Goal: Check status: Check status

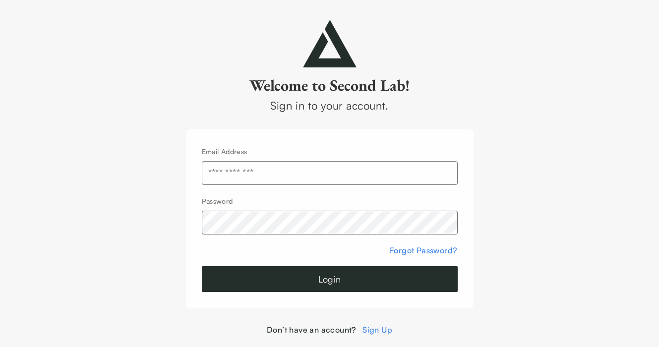
type input "**********"
click at [311, 275] on button "Login" at bounding box center [330, 279] width 256 height 26
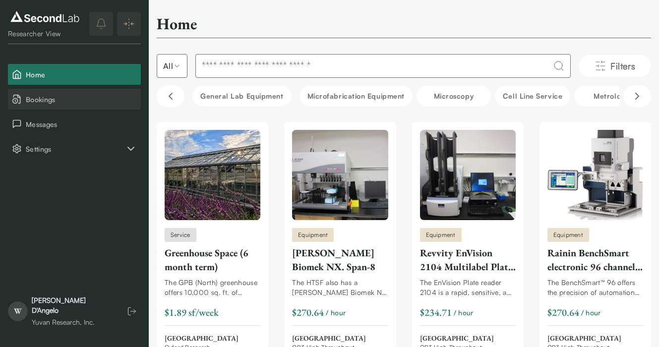
click at [74, 102] on span "Bookings" at bounding box center [81, 99] width 111 height 10
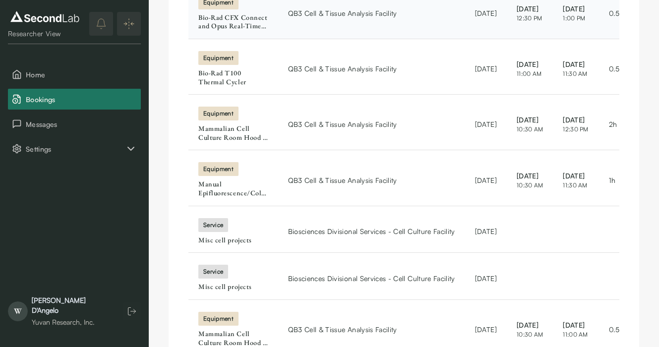
scroll to position [228, 0]
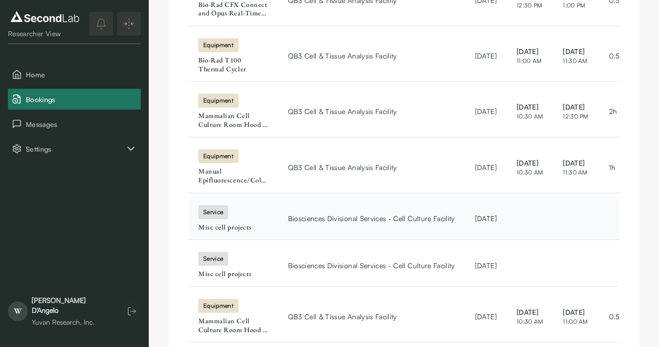
click at [216, 223] on div "Misc cell projects" at bounding box center [233, 227] width 70 height 9
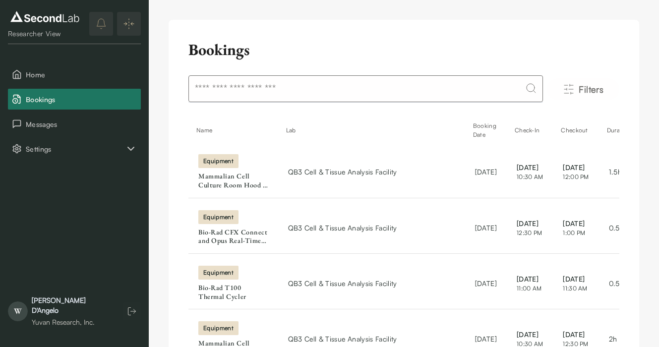
scroll to position [240, 0]
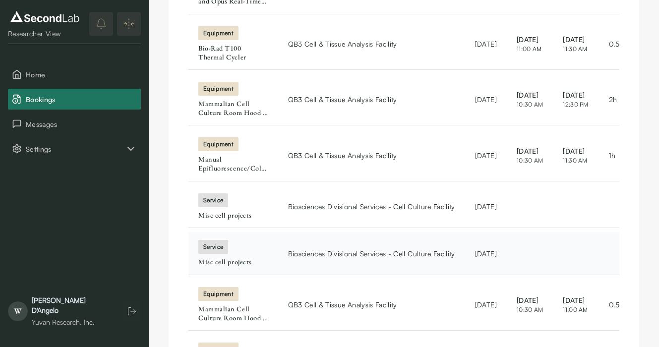
click at [306, 249] on span "Biosciences Divisional Services - Cell Culture Facility" at bounding box center [371, 253] width 167 height 10
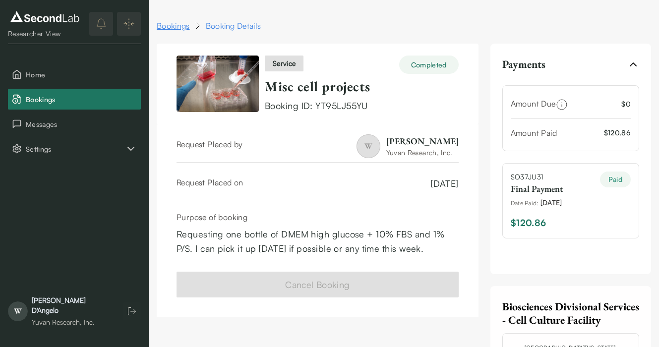
click at [175, 28] on link "Bookings" at bounding box center [173, 26] width 33 height 12
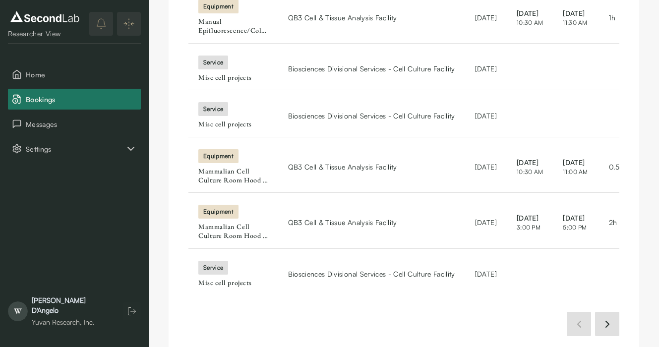
scroll to position [379, 0]
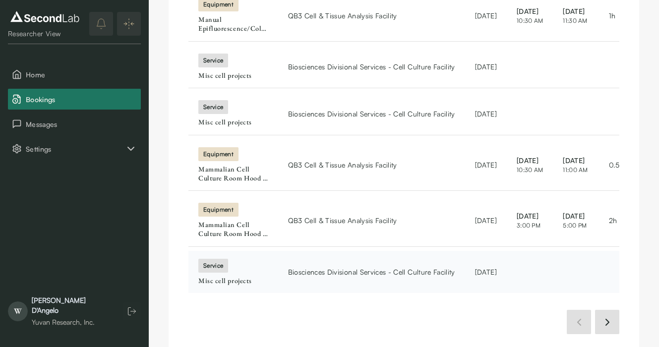
click at [228, 262] on div "service" at bounding box center [213, 266] width 30 height 14
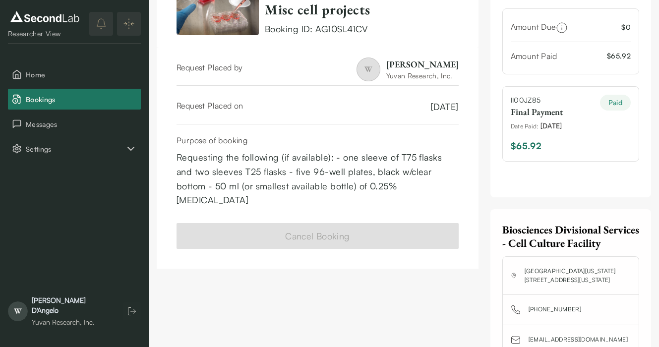
scroll to position [69, 0]
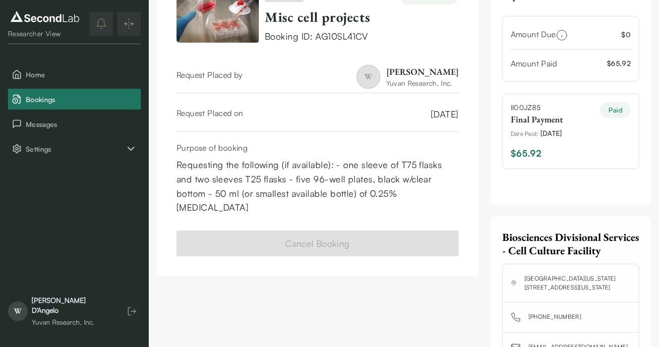
click at [530, 121] on div "Final Payment" at bounding box center [537, 119] width 52 height 13
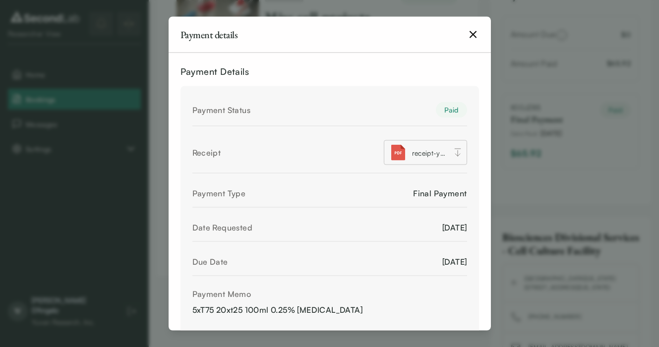
click at [420, 155] on span "receipt-yuvan-research-inc-II00JZ85.pdf" at bounding box center [429, 152] width 35 height 10
